Goal: Transaction & Acquisition: Book appointment/travel/reservation

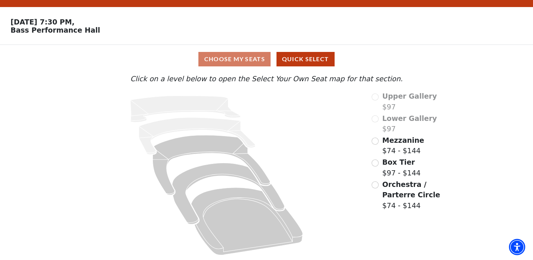
scroll to position [16, 0]
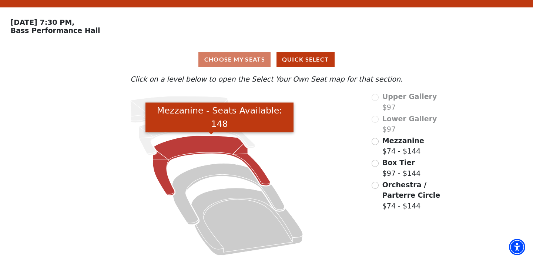
click at [216, 143] on icon "Mezzanine - Seats Available: 148" at bounding box center [211, 165] width 117 height 60
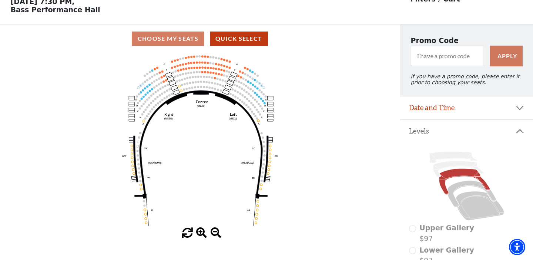
scroll to position [50, 0]
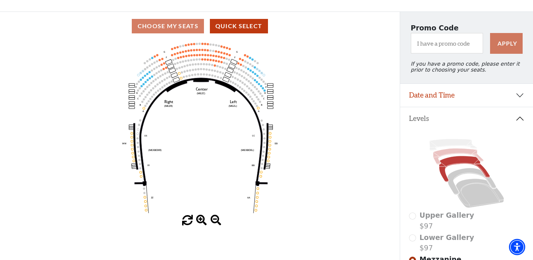
click at [451, 153] on icon at bounding box center [458, 156] width 50 height 16
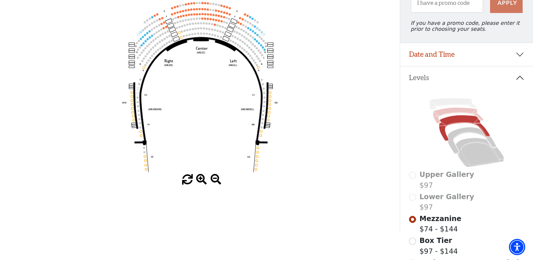
scroll to position [93, 0]
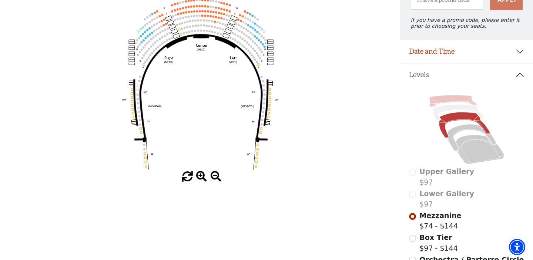
click at [445, 100] on icon at bounding box center [453, 100] width 47 height 11
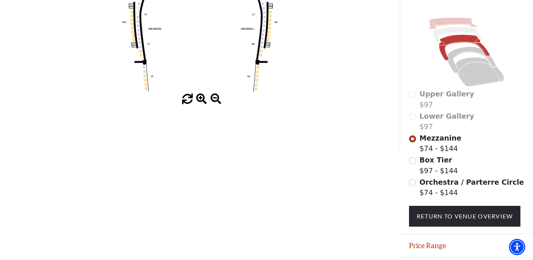
scroll to position [171, 0]
click at [412, 94] on div "Upper Gallery $97" at bounding box center [467, 99] width 116 height 21
click at [414, 122] on div "Lower Gallery $97" at bounding box center [467, 121] width 116 height 21
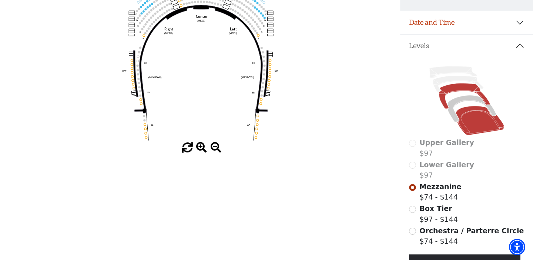
scroll to position [104, 0]
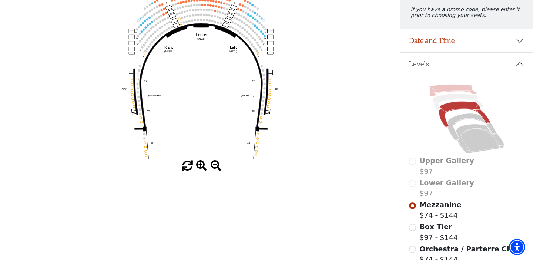
click at [446, 89] on icon at bounding box center [453, 89] width 47 height 11
click at [444, 97] on icon at bounding box center [458, 102] width 50 height 16
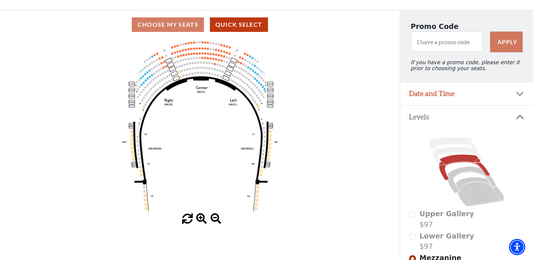
scroll to position [52, 0]
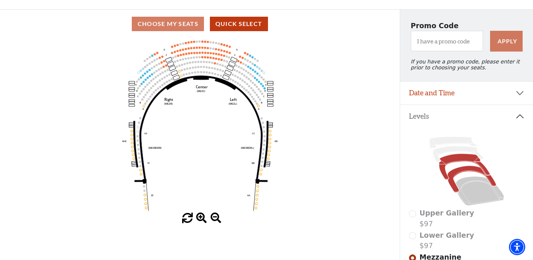
click at [457, 172] on icon at bounding box center [472, 179] width 49 height 26
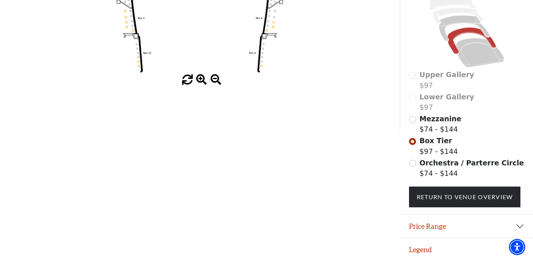
scroll to position [190, 0]
click at [416, 249] on button "Legend" at bounding box center [466, 249] width 133 height 23
click at [418, 250] on button "Legend" at bounding box center [466, 249] width 133 height 23
click at [420, 249] on button "Legend" at bounding box center [466, 249] width 133 height 23
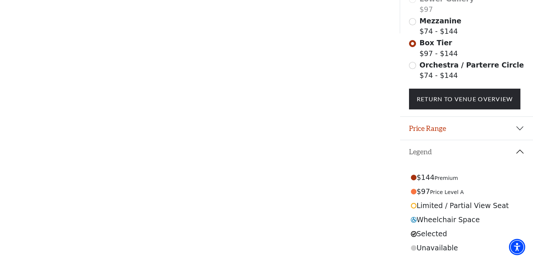
scroll to position [287, 0]
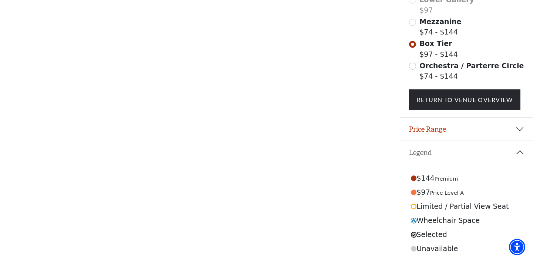
click at [436, 245] on div "Unavailable" at bounding box center [467, 248] width 116 height 14
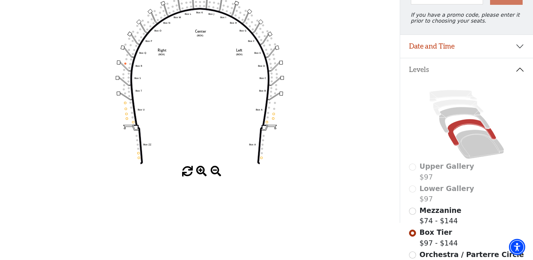
scroll to position [99, 0]
click at [477, 143] on icon at bounding box center [480, 144] width 48 height 29
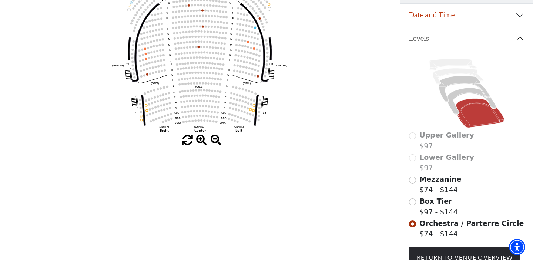
scroll to position [145, 0]
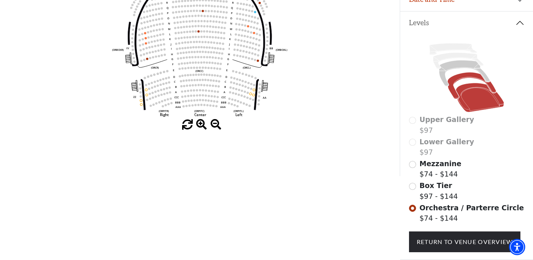
click at [457, 77] on icon at bounding box center [472, 85] width 49 height 26
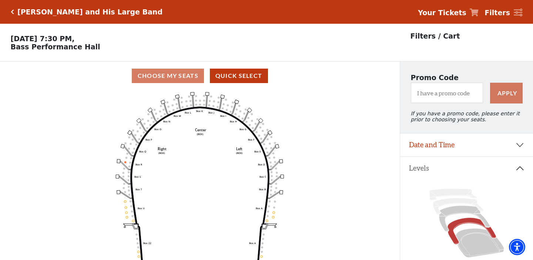
scroll to position [34, 0]
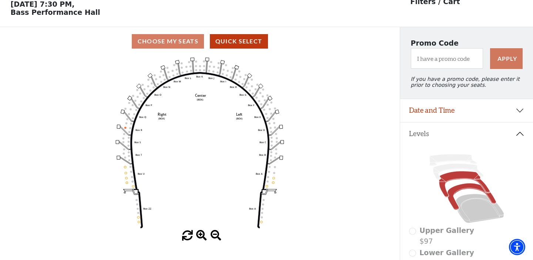
click at [461, 174] on icon at bounding box center [464, 184] width 51 height 26
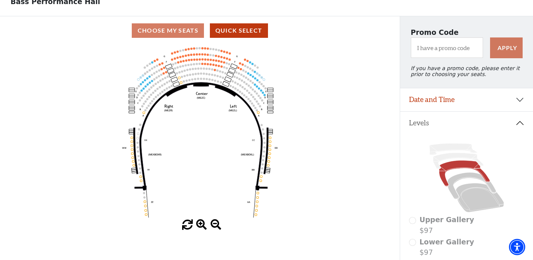
scroll to position [46, 0]
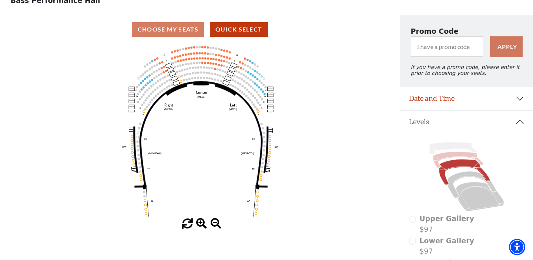
click at [450, 154] on icon at bounding box center [458, 159] width 50 height 16
click at [445, 155] on icon at bounding box center [458, 159] width 50 height 16
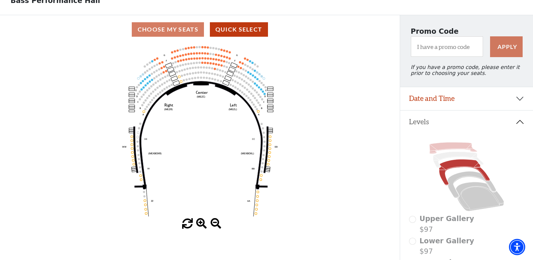
click at [446, 144] on icon at bounding box center [453, 147] width 47 height 11
click at [451, 166] on icon at bounding box center [464, 172] width 51 height 26
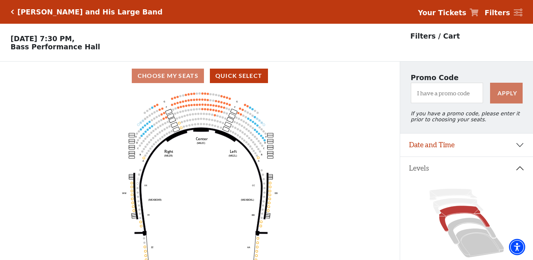
scroll to position [0, 0]
